Goal: Task Accomplishment & Management: Manage account settings

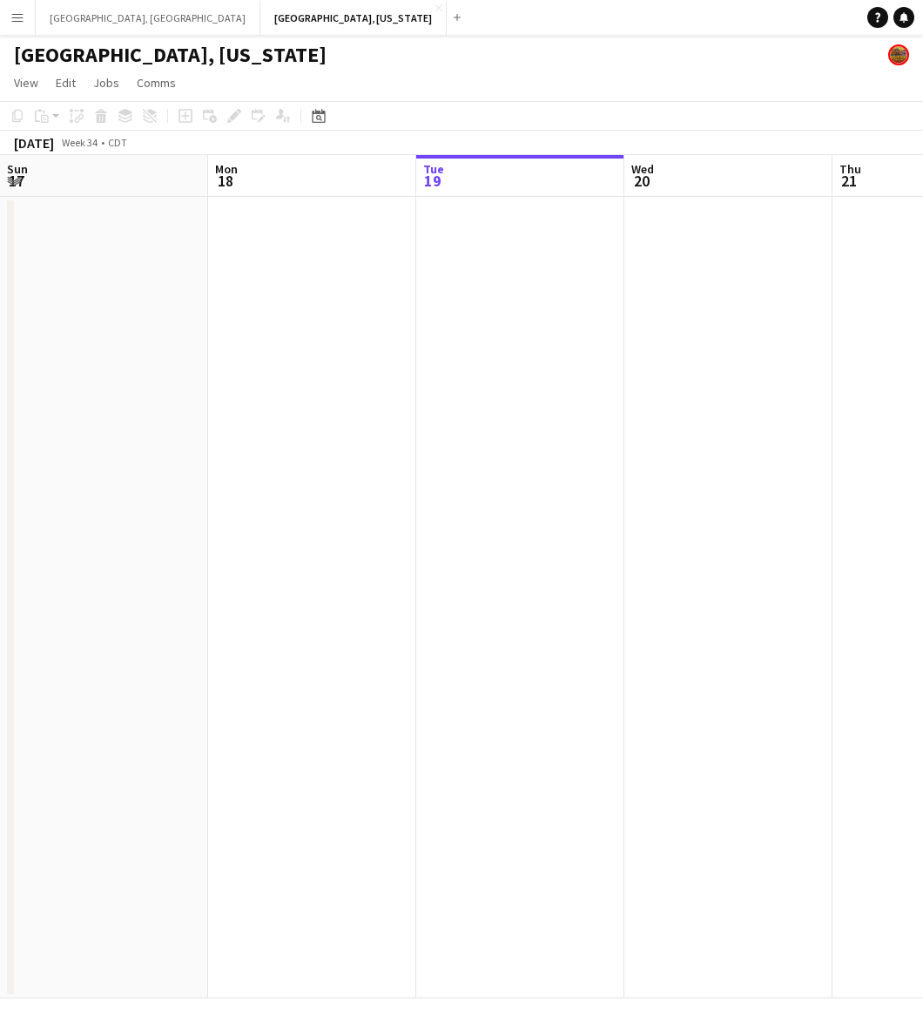
scroll to position [0, 634]
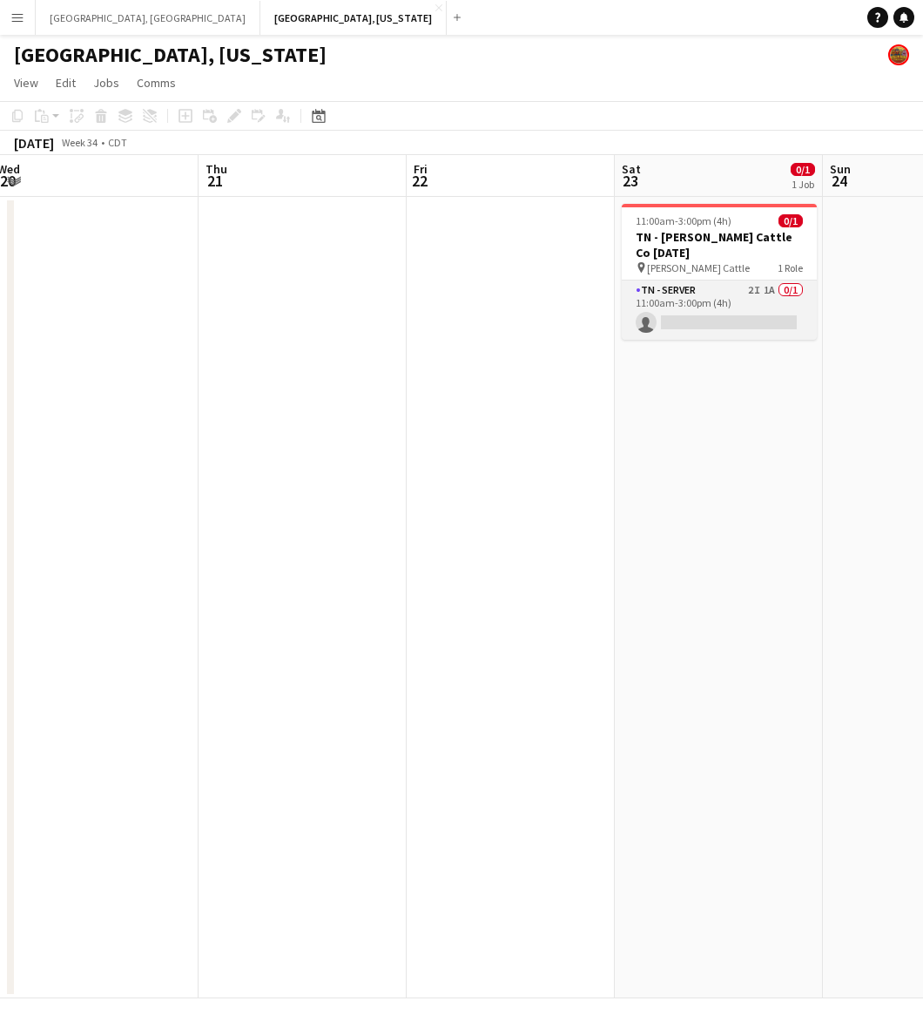
click at [769, 284] on app-card-role "TN - Server 2I 1A 0/1 11:00am-3:00pm (4h) single-neutral-actions" at bounding box center [719, 309] width 195 height 59
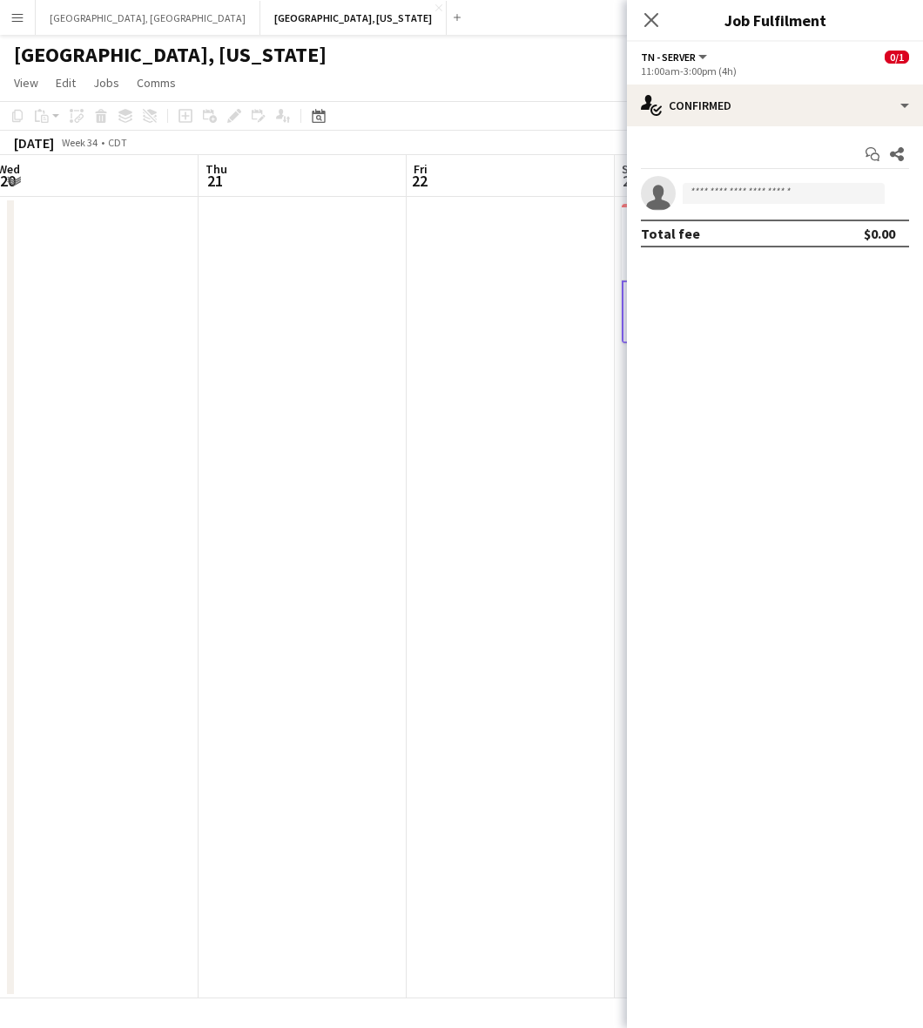
click at [782, 81] on app-options-switcher "TN - Server All roles TN - Server 0/1 11:00am-3:00pm (4h)" at bounding box center [775, 63] width 296 height 43
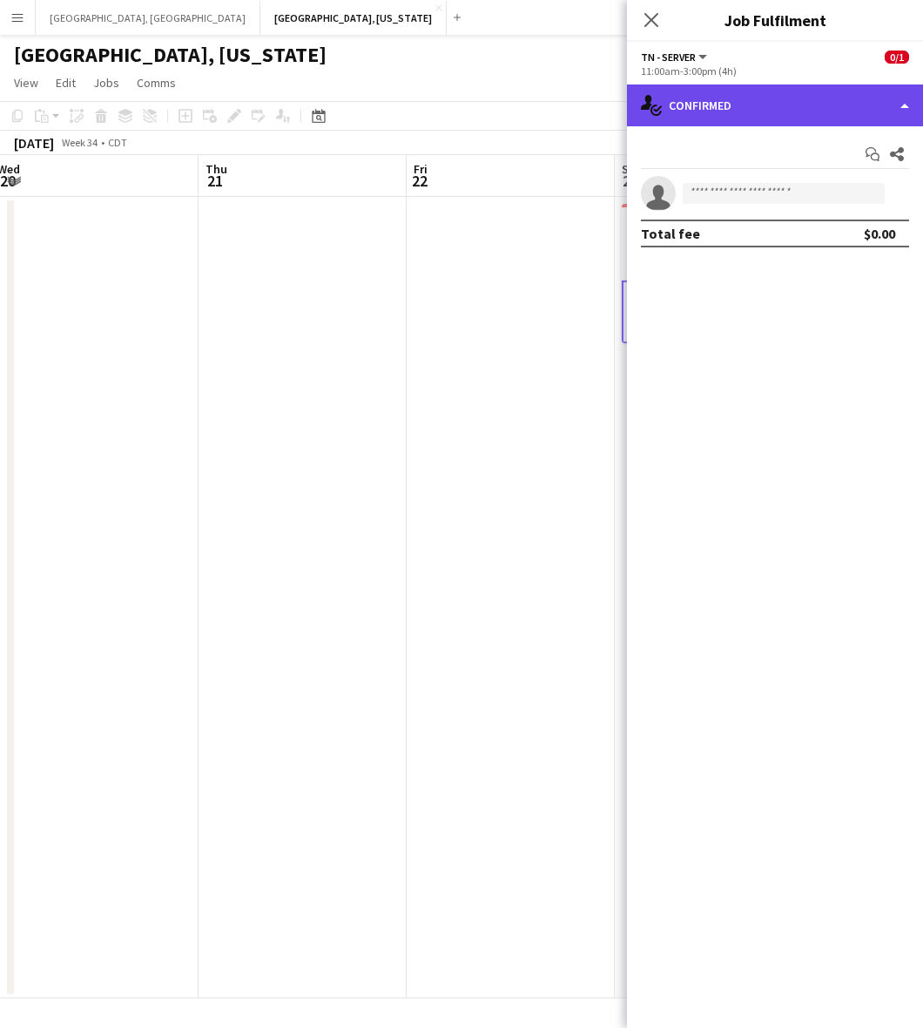
click at [782, 91] on div "single-neutral-actions-check-2 Confirmed" at bounding box center [775, 105] width 296 height 42
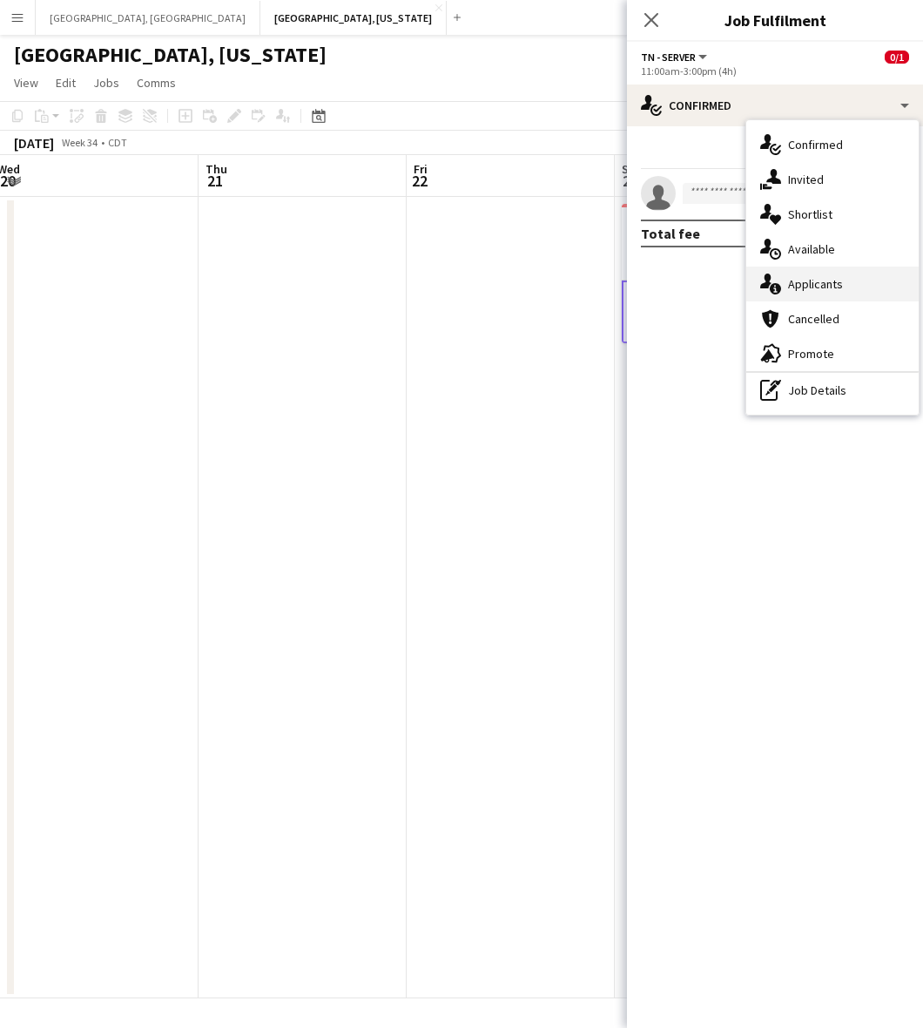
click at [794, 280] on div "single-neutral-actions-information Applicants" at bounding box center [832, 283] width 172 height 35
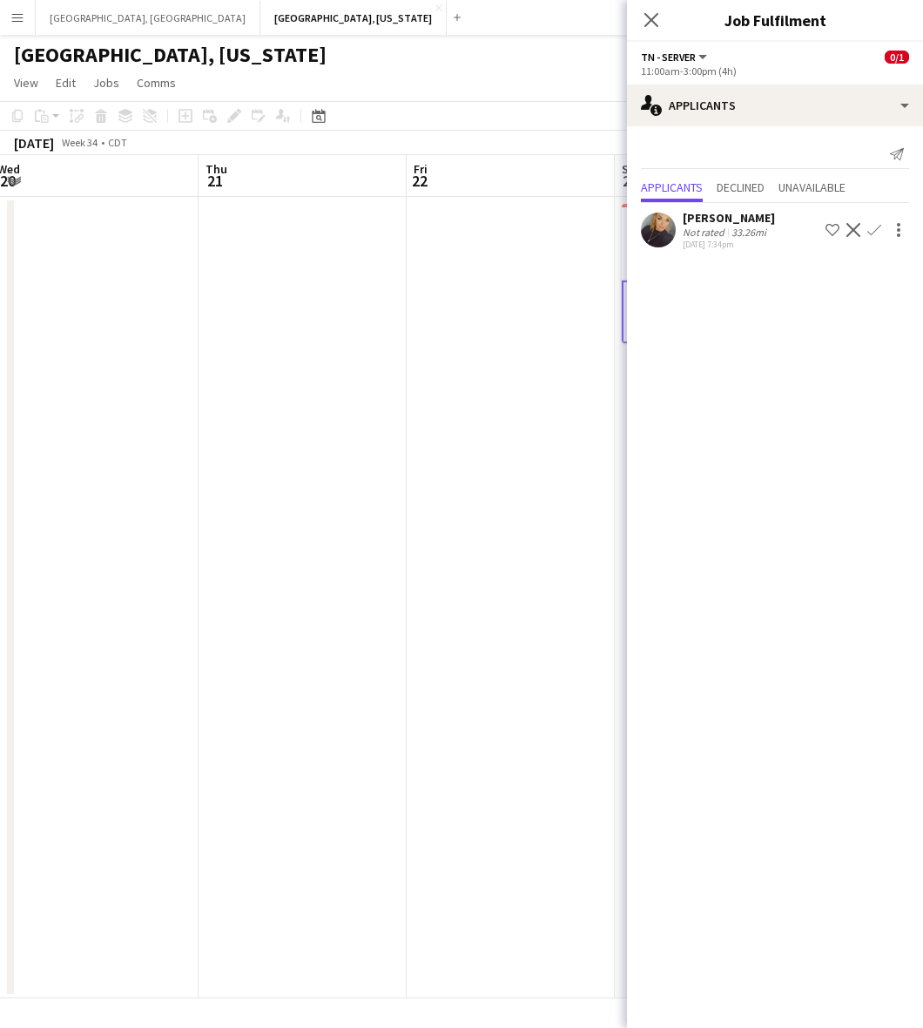
click at [732, 233] on div "33.26mi" at bounding box center [749, 232] width 42 height 13
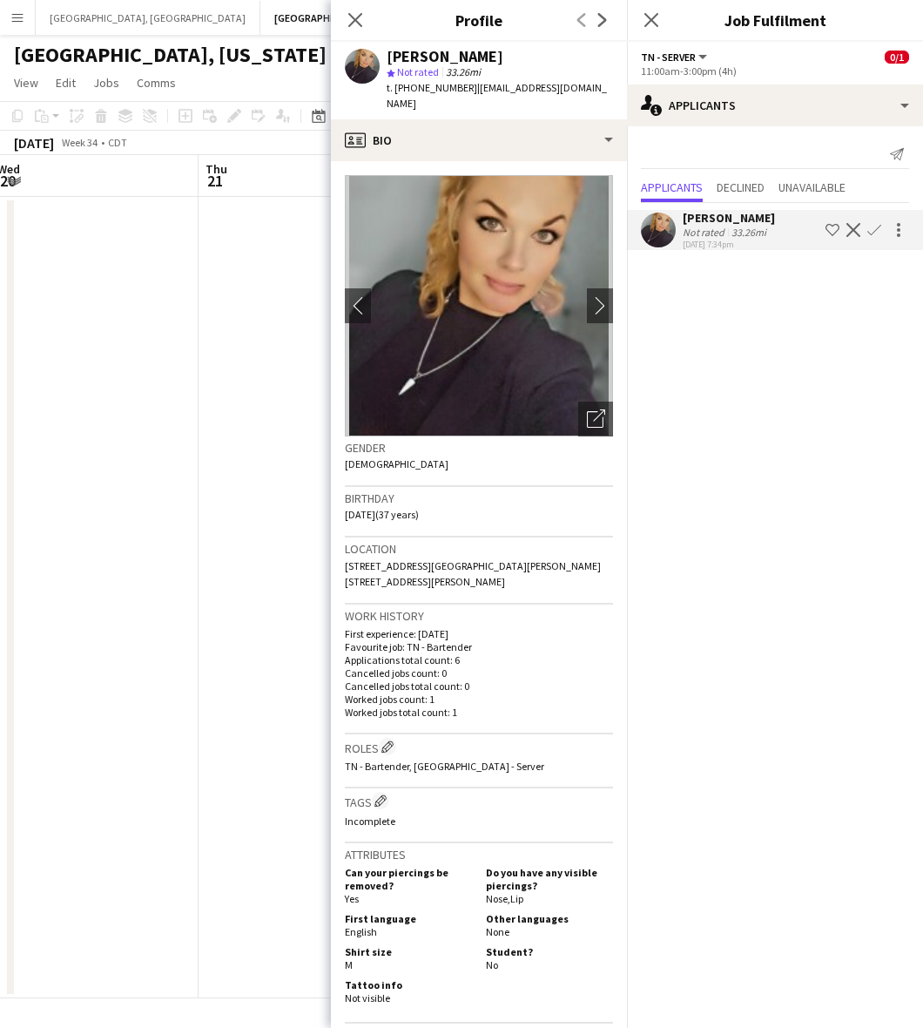
click at [875, 228] on app-icon "Confirm" at bounding box center [874, 230] width 14 height 14
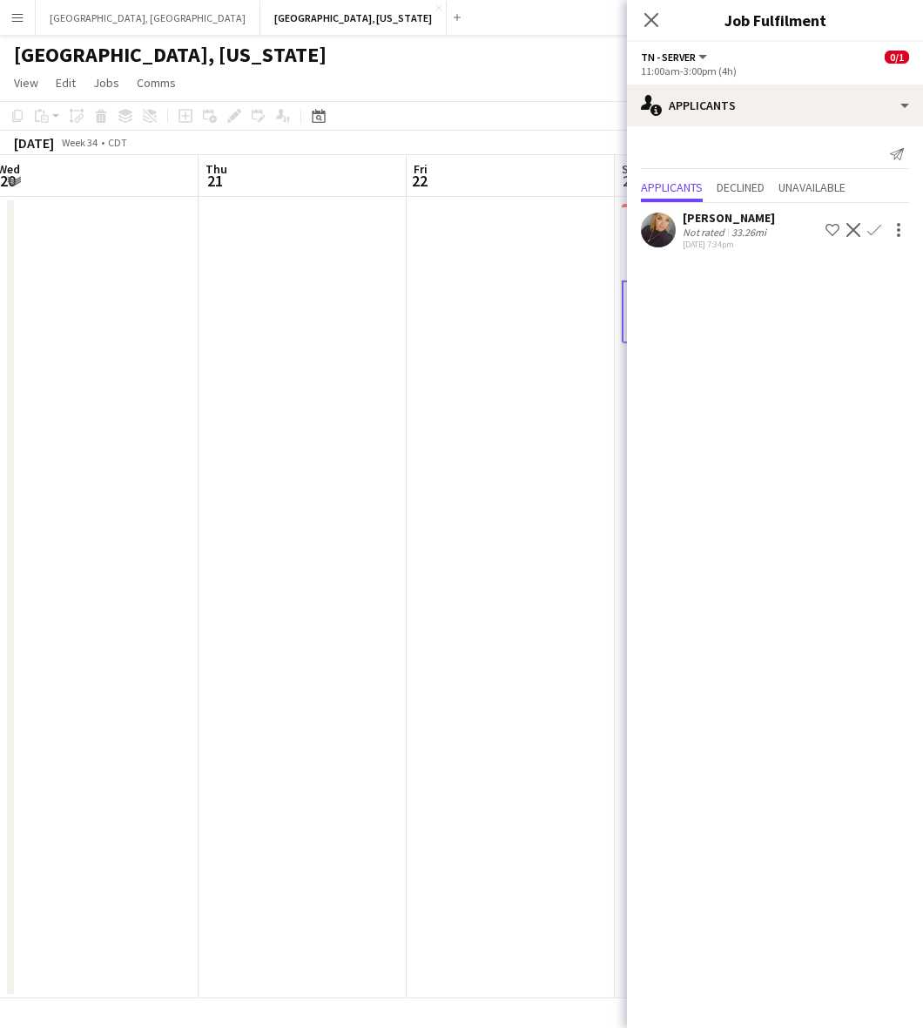
click at [875, 228] on app-icon "Confirm" at bounding box center [874, 230] width 14 height 14
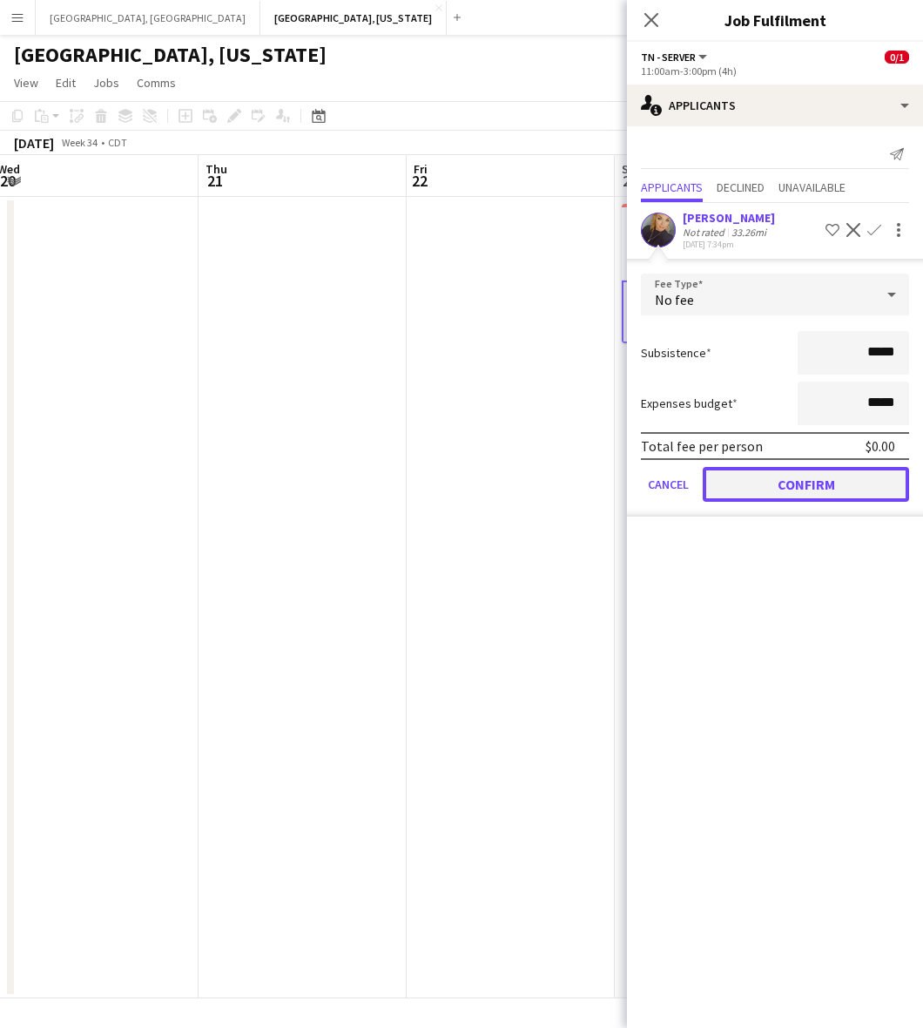
click at [825, 470] on button "Confirm" at bounding box center [806, 484] width 206 height 35
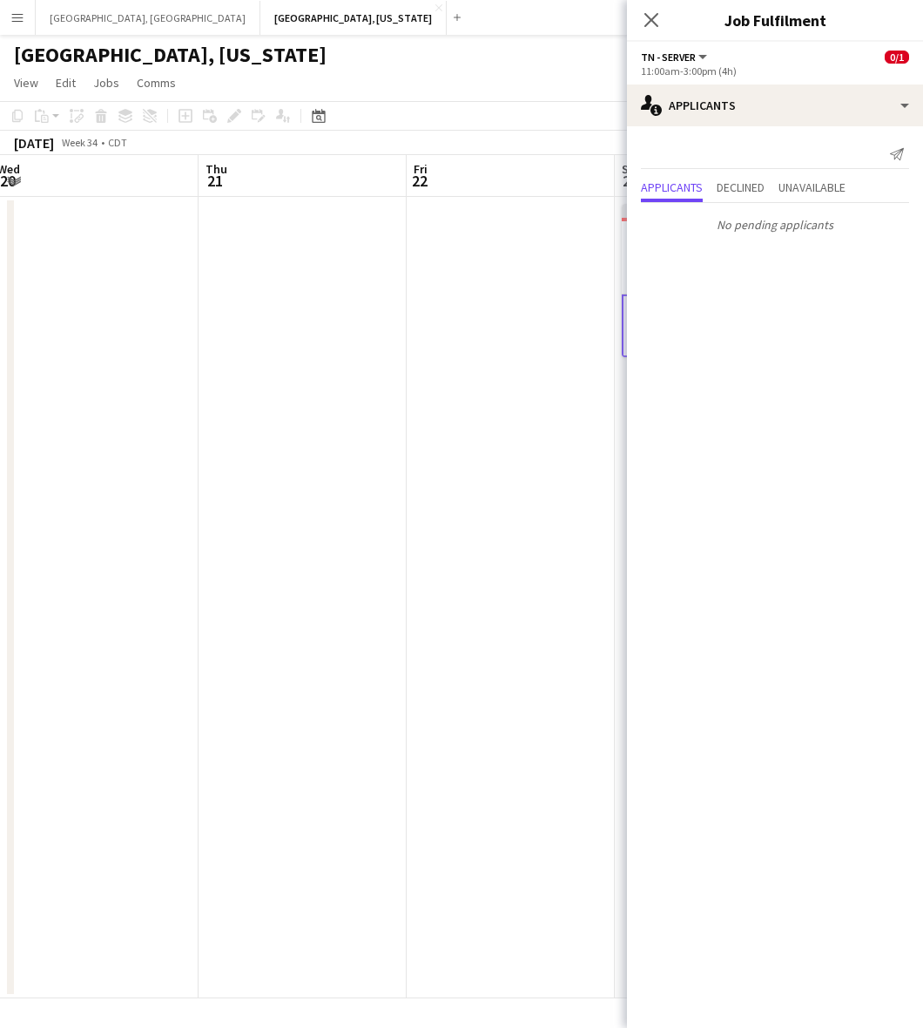
click at [557, 394] on app-date-cell at bounding box center [511, 597] width 208 height 801
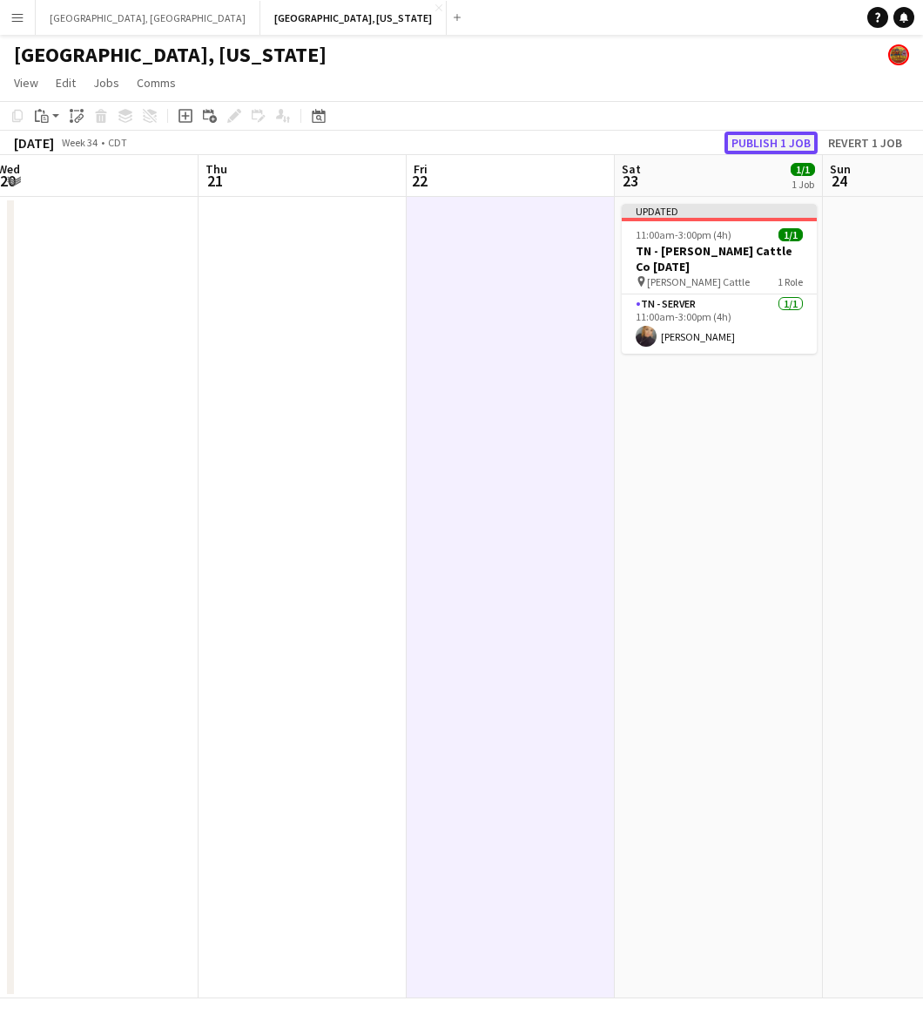
click at [749, 141] on button "Publish 1 job" at bounding box center [771, 143] width 93 height 23
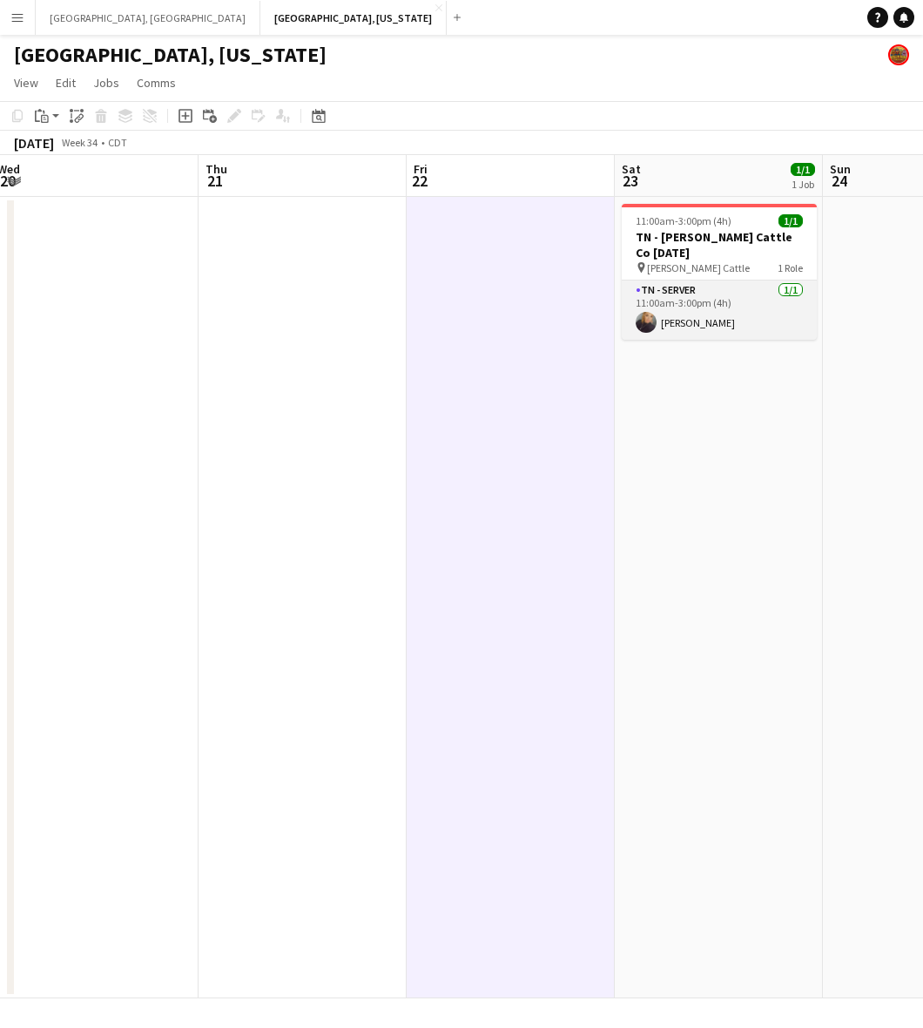
click at [681, 312] on app-card-role "TN - Server [DATE] 11:00am-3:00pm (4h) [PERSON_NAME]" at bounding box center [719, 309] width 195 height 59
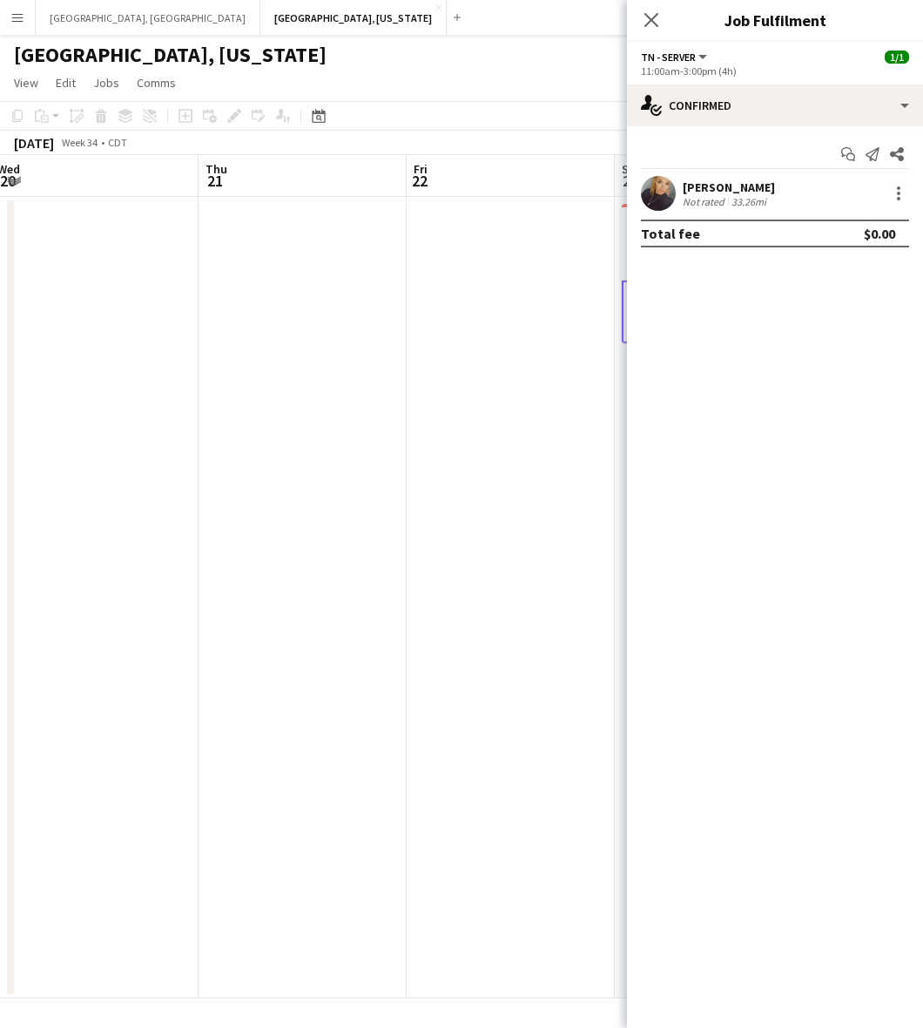
click at [681, 189] on div "[PERSON_NAME] Not rated 33.26mi" at bounding box center [775, 193] width 296 height 35
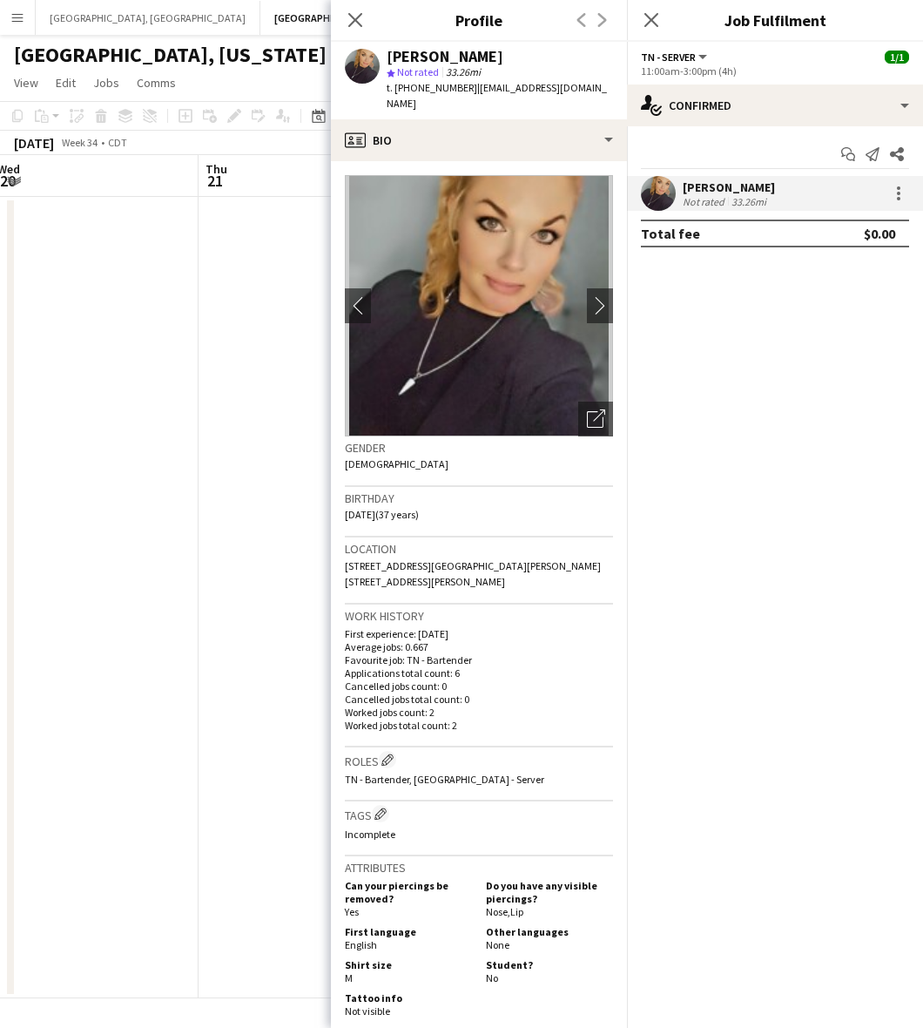
click at [428, 90] on span "t. [PHONE_NUMBER]" at bounding box center [432, 87] width 91 height 13
copy span "16293218188"
click at [105, 219] on app-date-cell at bounding box center [94, 597] width 208 height 801
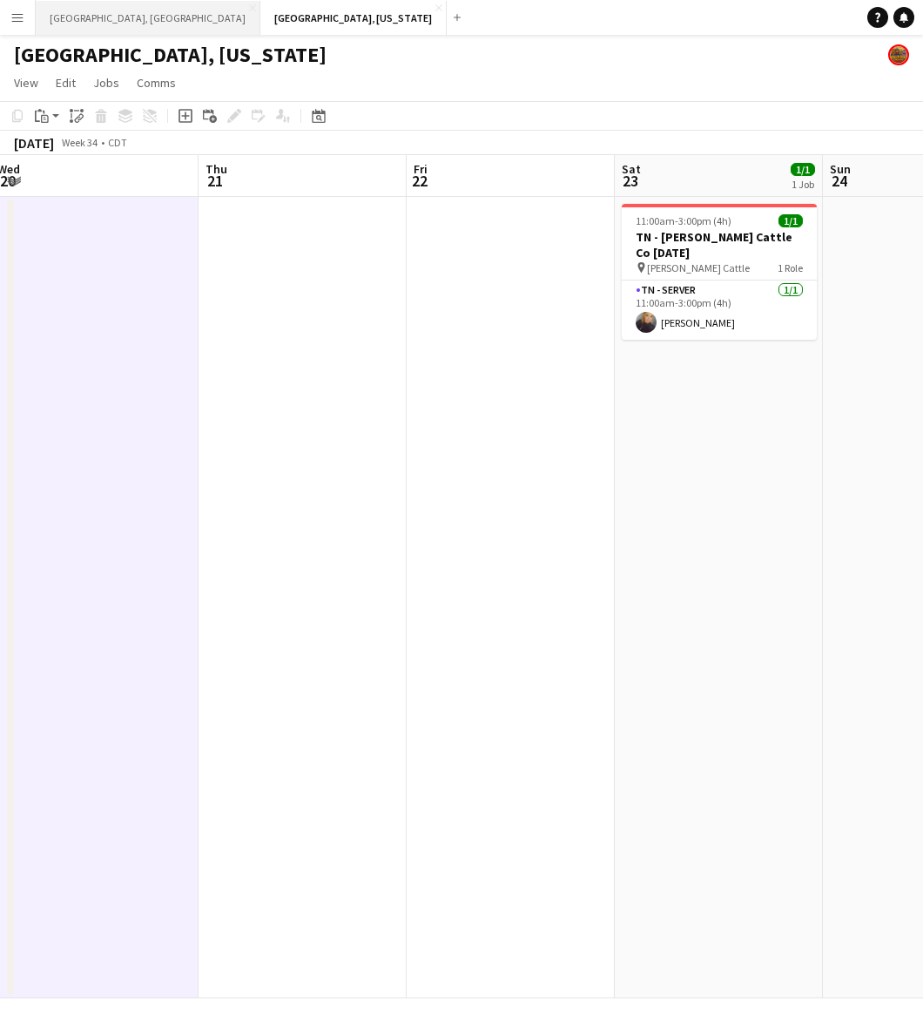
click at [77, 27] on button "[GEOGRAPHIC_DATA], [GEOGRAPHIC_DATA] Close" at bounding box center [148, 18] width 225 height 34
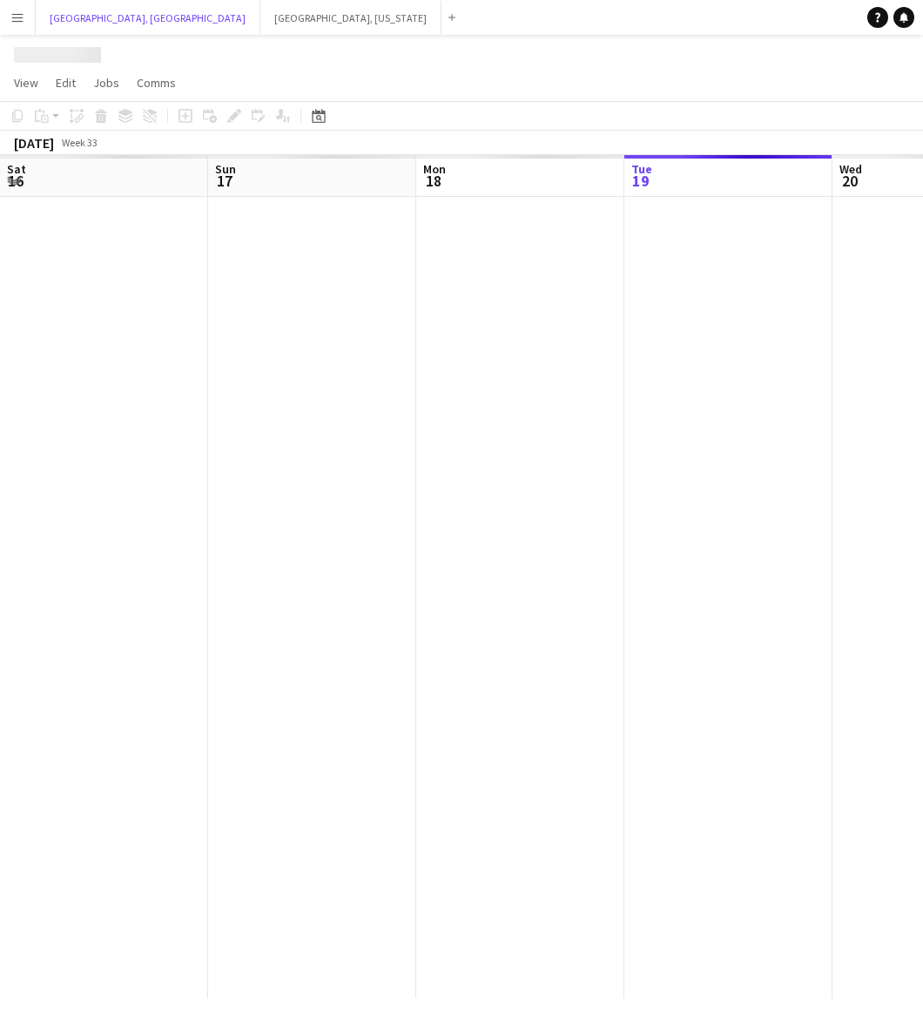
scroll to position [0, 415]
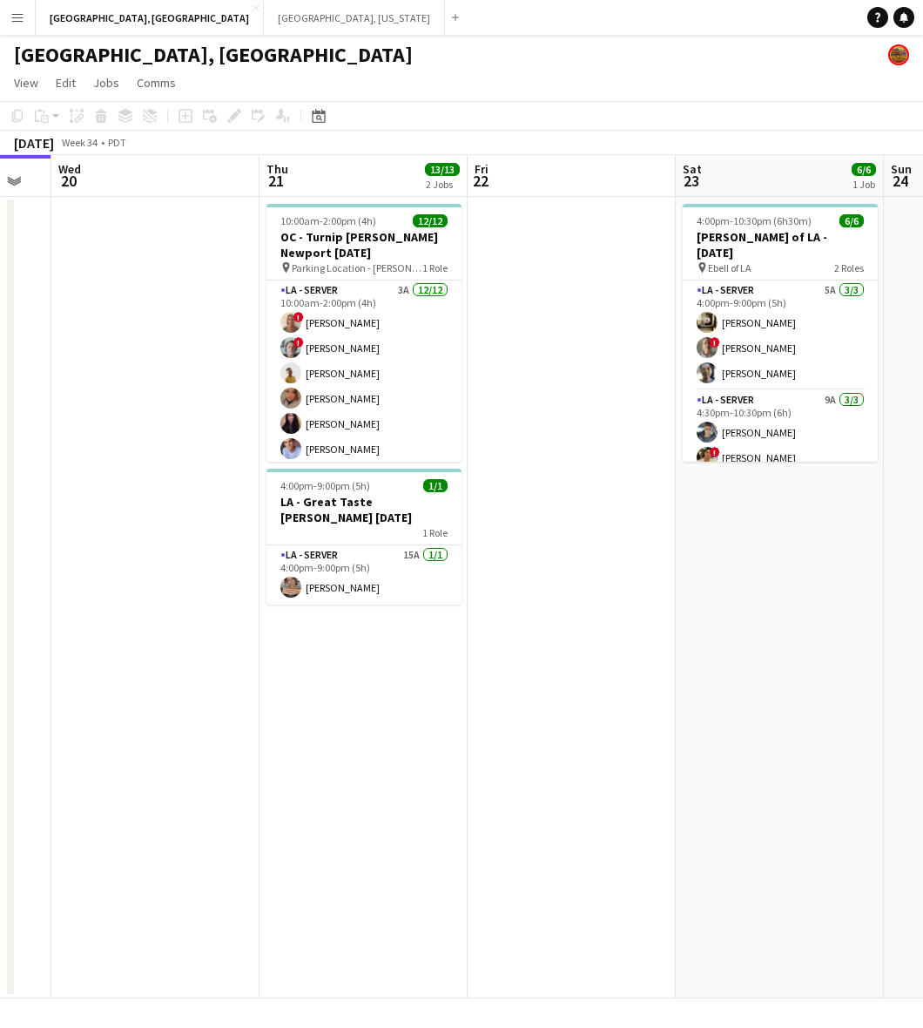
drag, startPoint x: 667, startPoint y: 698, endPoint x: 286, endPoint y: 739, distance: 383.5
click at [298, 746] on app-calendar-viewport "Sat 16 18/18 4 Jobs Sun 17 Mon 18 Tue 19 Wed 20 Thu 21 13/13 2 Jobs Fri 22 Sat …" at bounding box center [461, 576] width 923 height 843
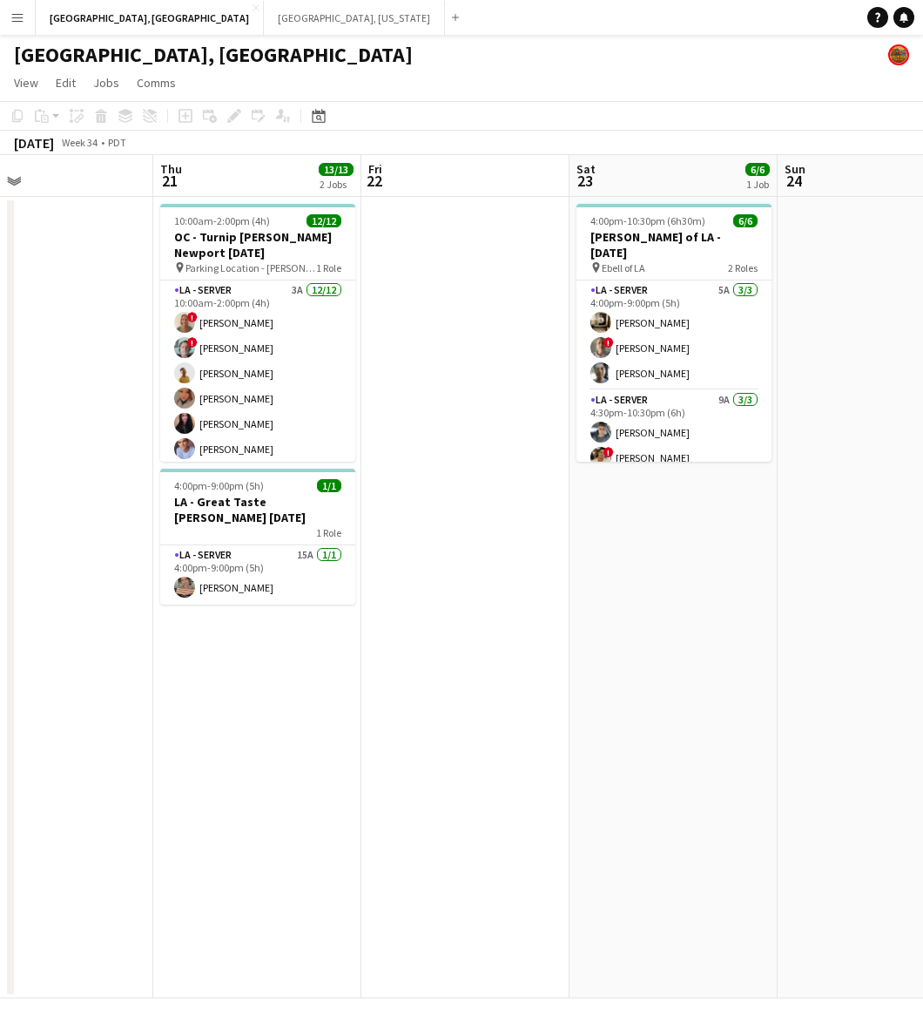
drag, startPoint x: 856, startPoint y: 425, endPoint x: 358, endPoint y: 640, distance: 542.6
click at [362, 638] on app-calendar-viewport "Mon 18 Tue 19 Wed 20 Thu 21 13/13 2 Jobs Fri 22 Sat 23 6/6 1 Job Sun 24 Mon 25 …" at bounding box center [461, 576] width 923 height 843
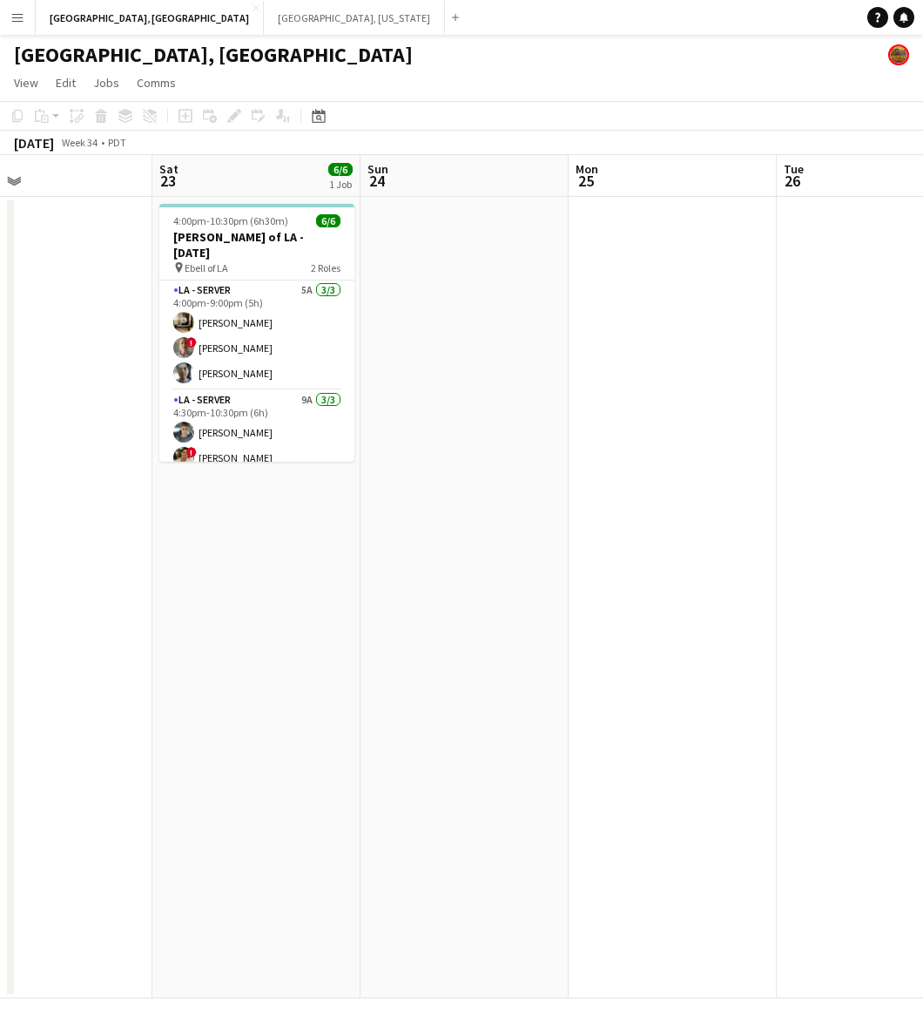
drag, startPoint x: 22, startPoint y: 10, endPoint x: 28, endPoint y: 24, distance: 15.2
click at [22, 10] on app-icon "Menu" at bounding box center [17, 17] width 14 height 14
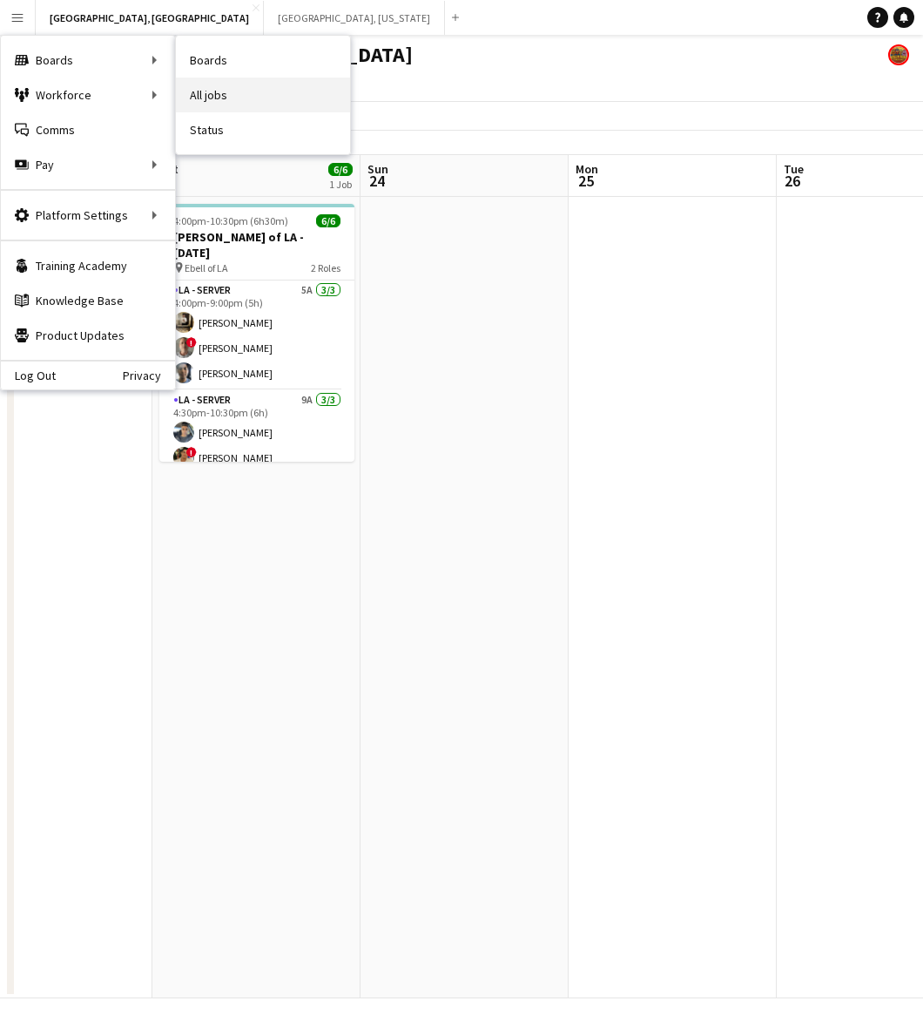
click at [210, 85] on link "All jobs" at bounding box center [263, 95] width 174 height 35
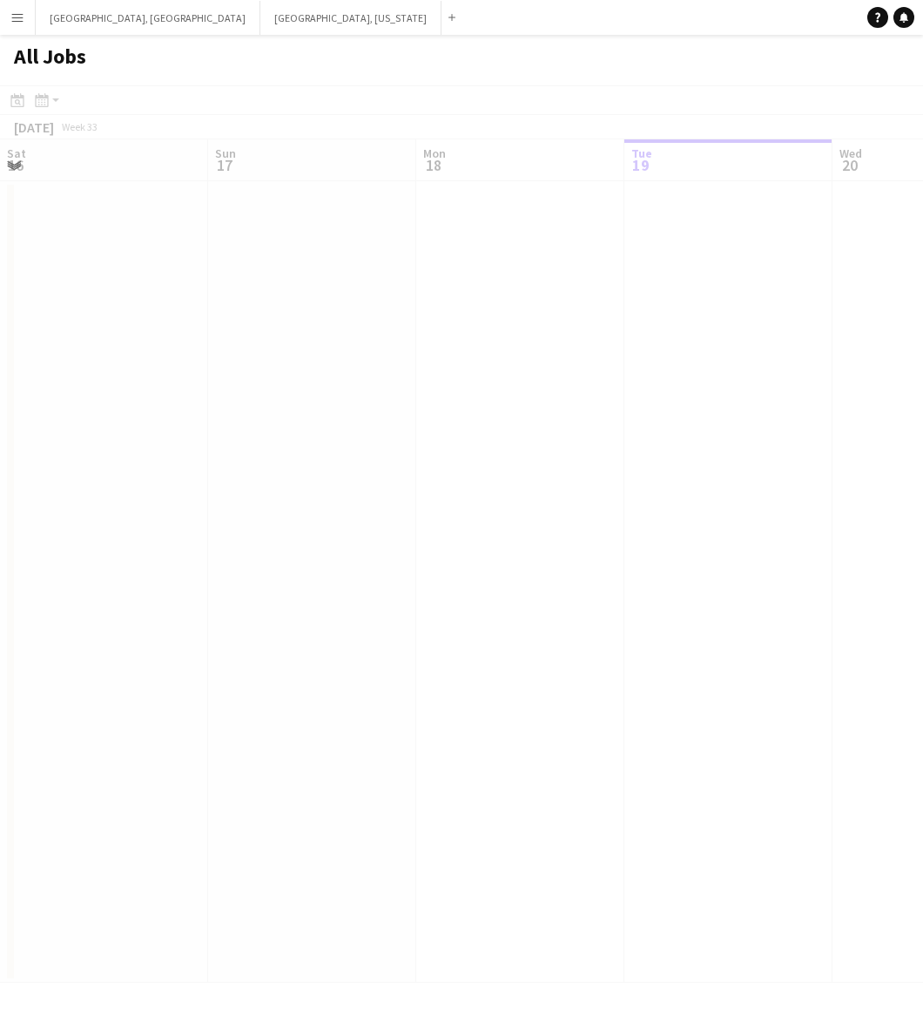
scroll to position [0, 415]
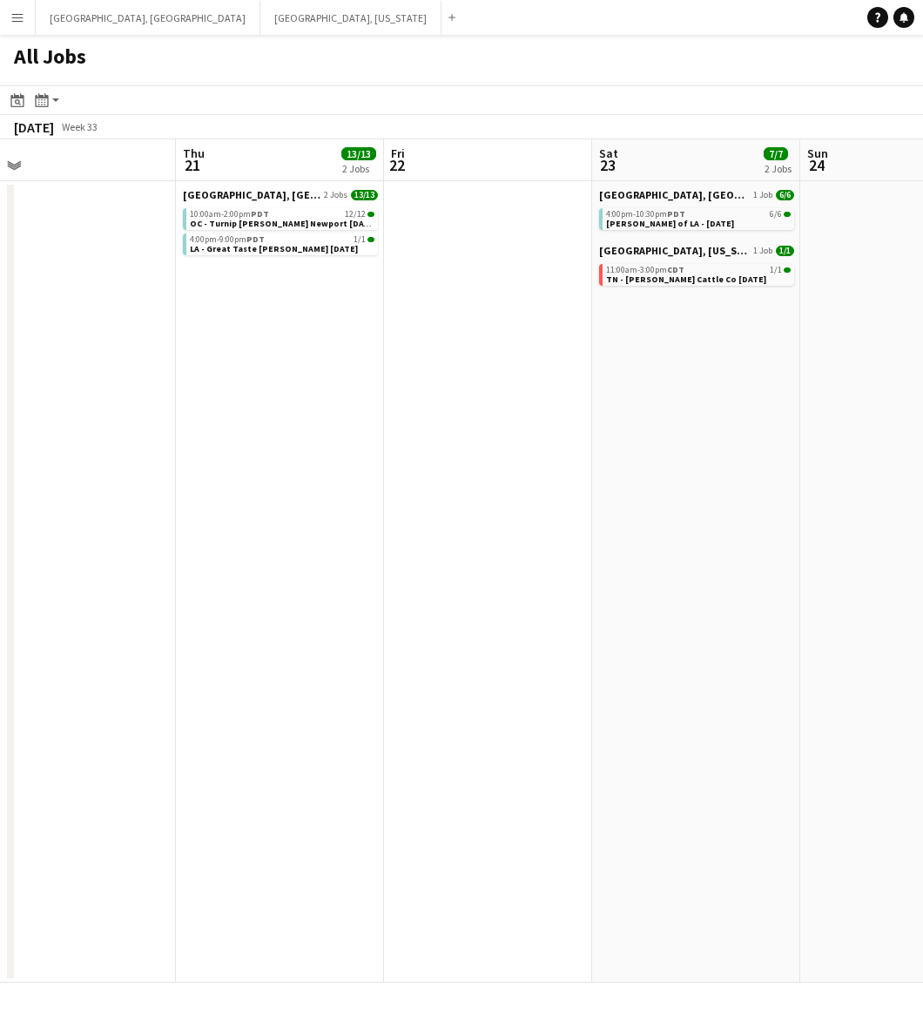
drag, startPoint x: 566, startPoint y: 505, endPoint x: -193, endPoint y: 667, distance: 776.5
click at [0, 667] on html "Menu Boards Boards Boards All jobs Status Workforce Workforce My Workforce Recr…" at bounding box center [461, 514] width 923 height 1028
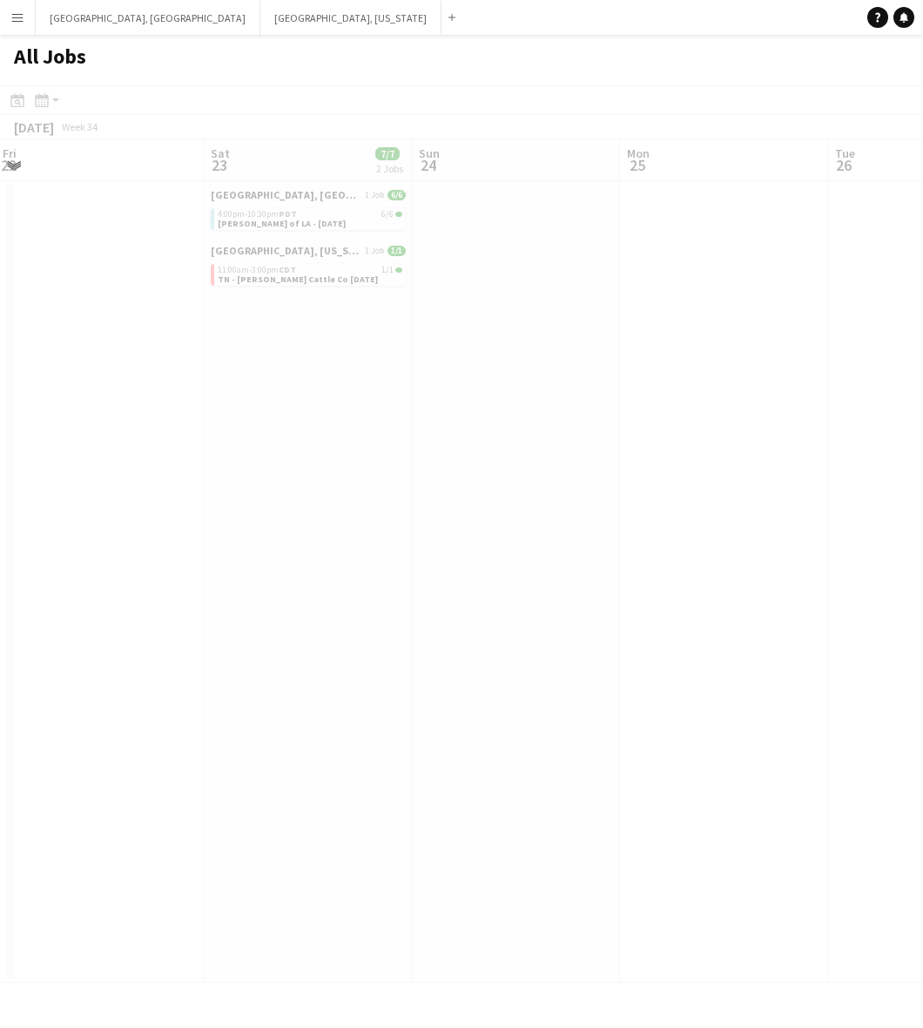
drag, startPoint x: 572, startPoint y: 483, endPoint x: 131, endPoint y: 589, distance: 453.9
click at [132, 589] on app-all-jobs "All Jobs Date picker [DATE] [DATE] [DATE] M [DATE] T [DATE] W [DATE] T [DATE] F…" at bounding box center [461, 509] width 923 height 948
